Goal: Task Accomplishment & Management: Manage account settings

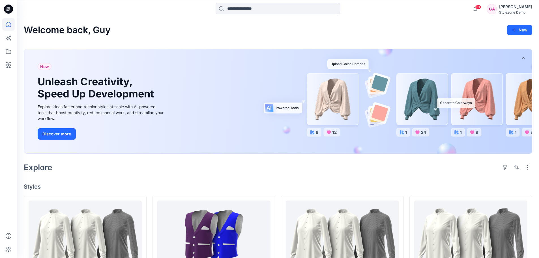
click at [497, 12] on div "GA" at bounding box center [491, 9] width 10 height 10
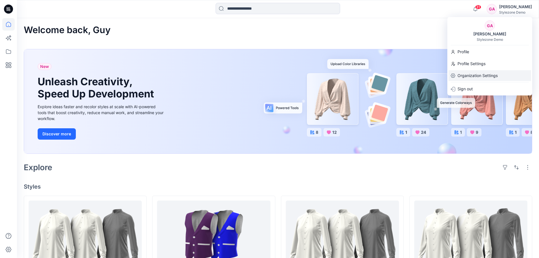
click at [460, 77] on p "Organization Settings" at bounding box center [477, 75] width 40 height 11
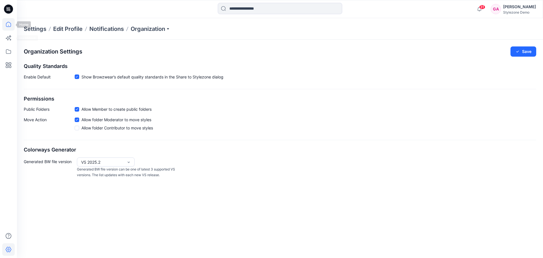
click at [6, 20] on icon at bounding box center [8, 24] width 12 height 12
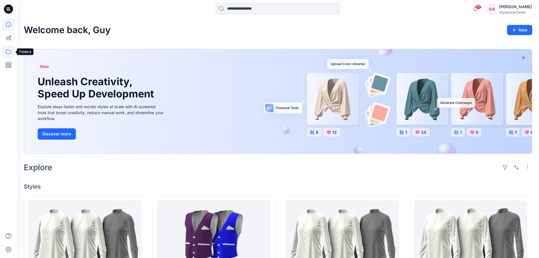
click at [6, 54] on icon at bounding box center [8, 51] width 12 height 12
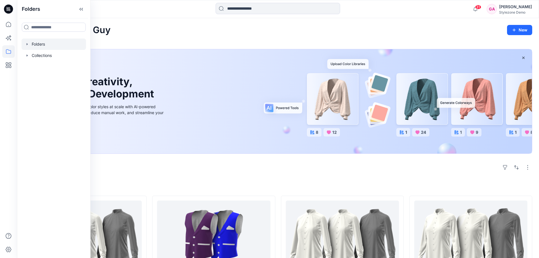
click at [42, 44] on div at bounding box center [53, 43] width 64 height 11
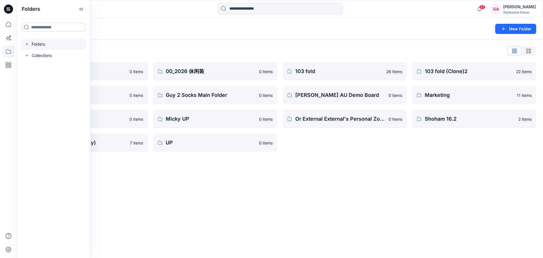
click at [27, 44] on icon "button" at bounding box center [27, 44] width 1 height 2
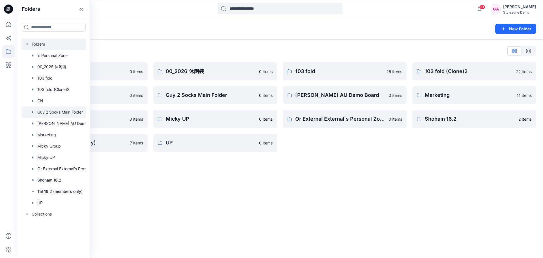
click at [62, 109] on div at bounding box center [60, 111] width 79 height 11
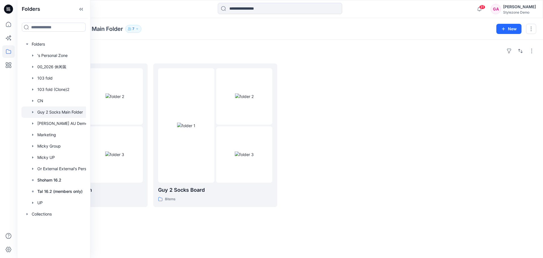
click at [350, 148] on div at bounding box center [345, 134] width 124 height 143
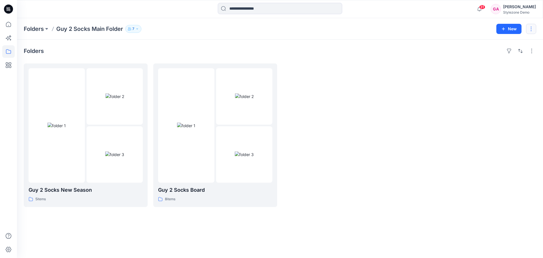
click at [533, 31] on button "button" at bounding box center [531, 29] width 10 height 10
click at [485, 46] on button "Edit" at bounding box center [504, 42] width 61 height 10
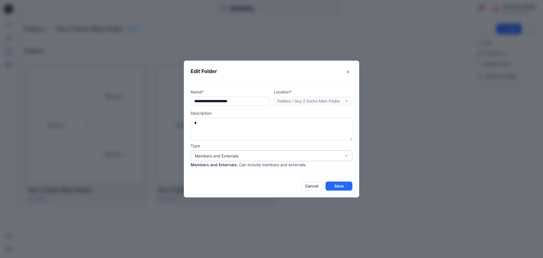
click at [205, 158] on div "Members and Externals" at bounding box center [268, 156] width 146 height 6
click at [245, 156] on div "Members and Externals" at bounding box center [268, 156] width 146 height 6
click at [347, 72] on icon "Close" at bounding box center [347, 71] width 3 height 3
